Goal: Obtain resource: Download file/media

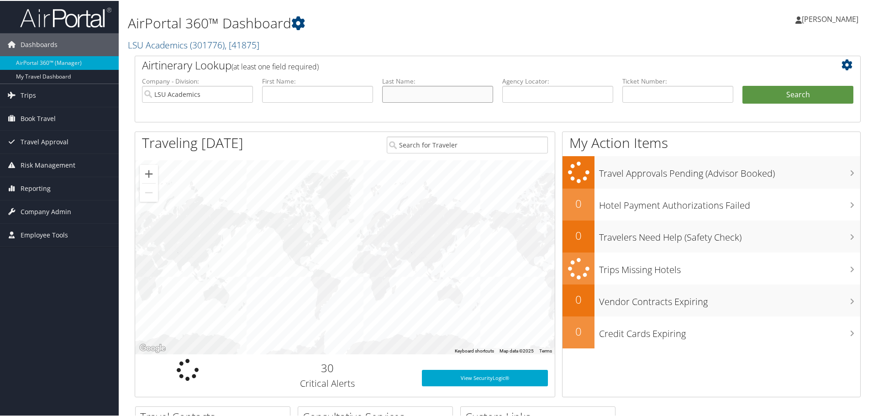
click at [427, 96] on input "text" at bounding box center [437, 93] width 111 height 17
type input "[PERSON_NAME]"
click at [787, 97] on button "Search" at bounding box center [797, 94] width 111 height 18
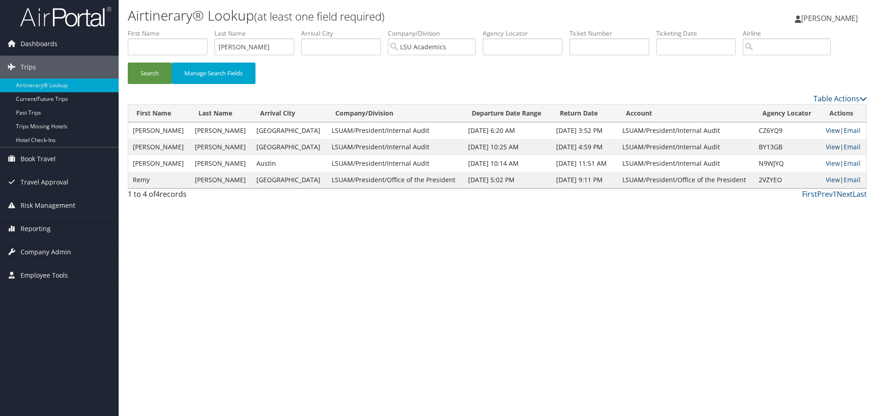
click at [826, 130] on link "View" at bounding box center [833, 130] width 14 height 9
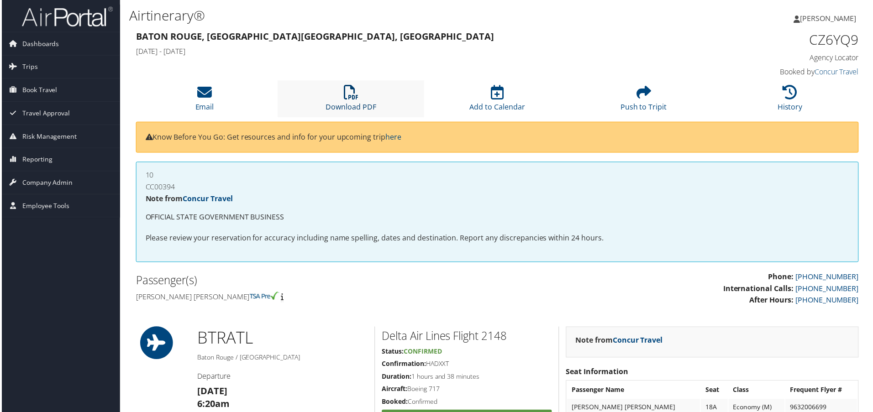
click at [371, 105] on link "Download PDF" at bounding box center [350, 101] width 51 height 22
